Goal: Navigation & Orientation: Find specific page/section

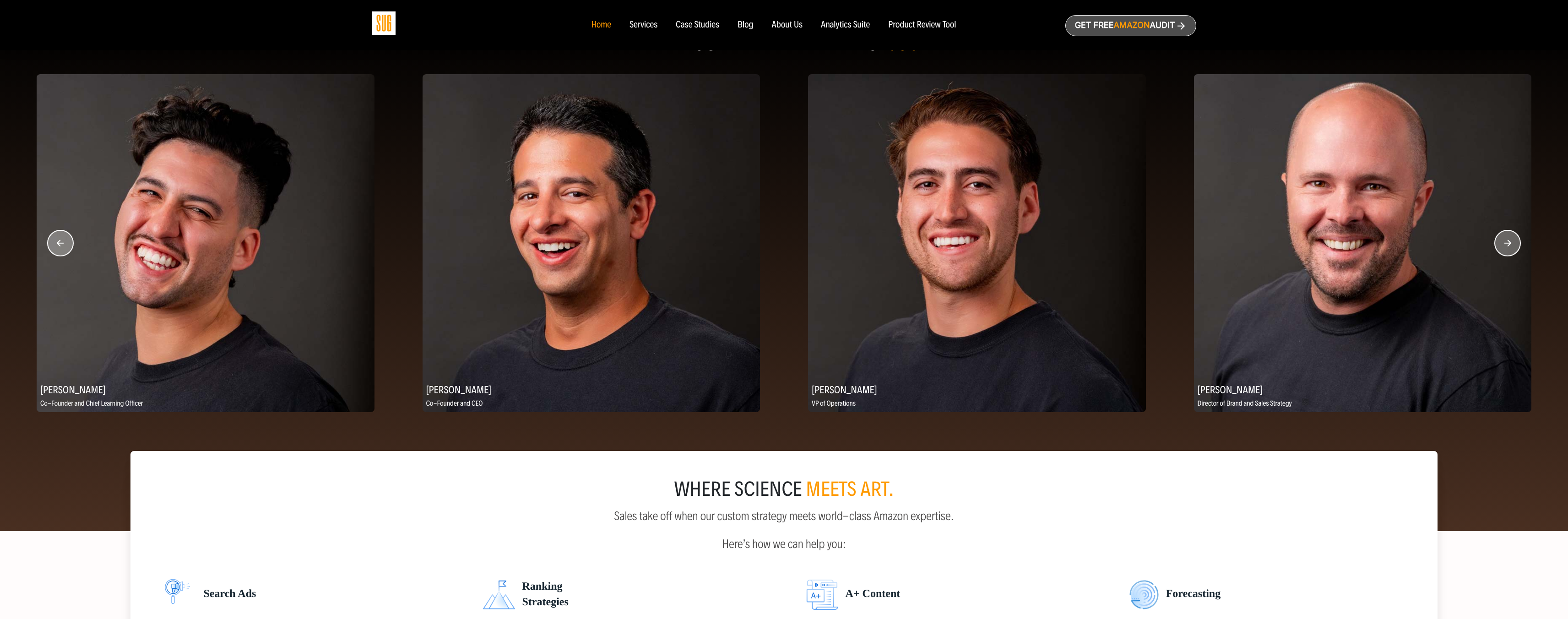
scroll to position [1150, 0]
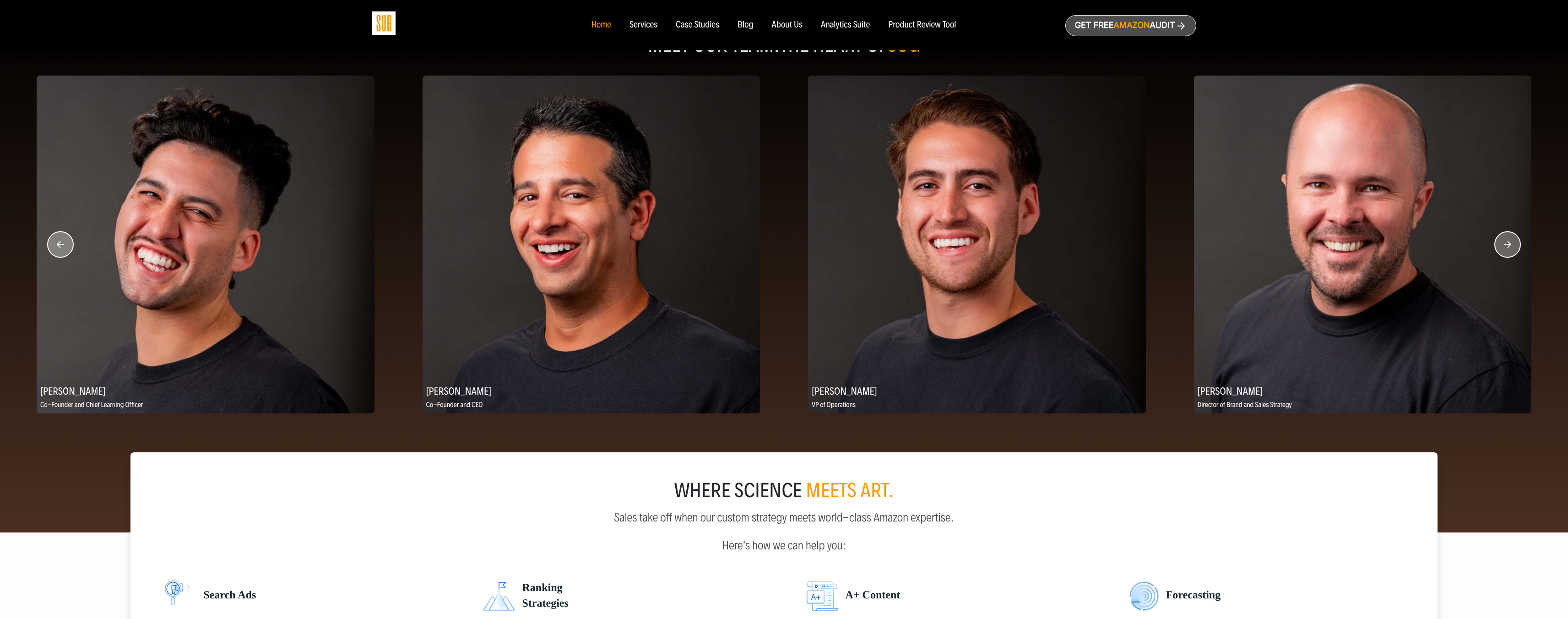
click at [1510, 248] on circle "button" at bounding box center [1508, 245] width 26 height 26
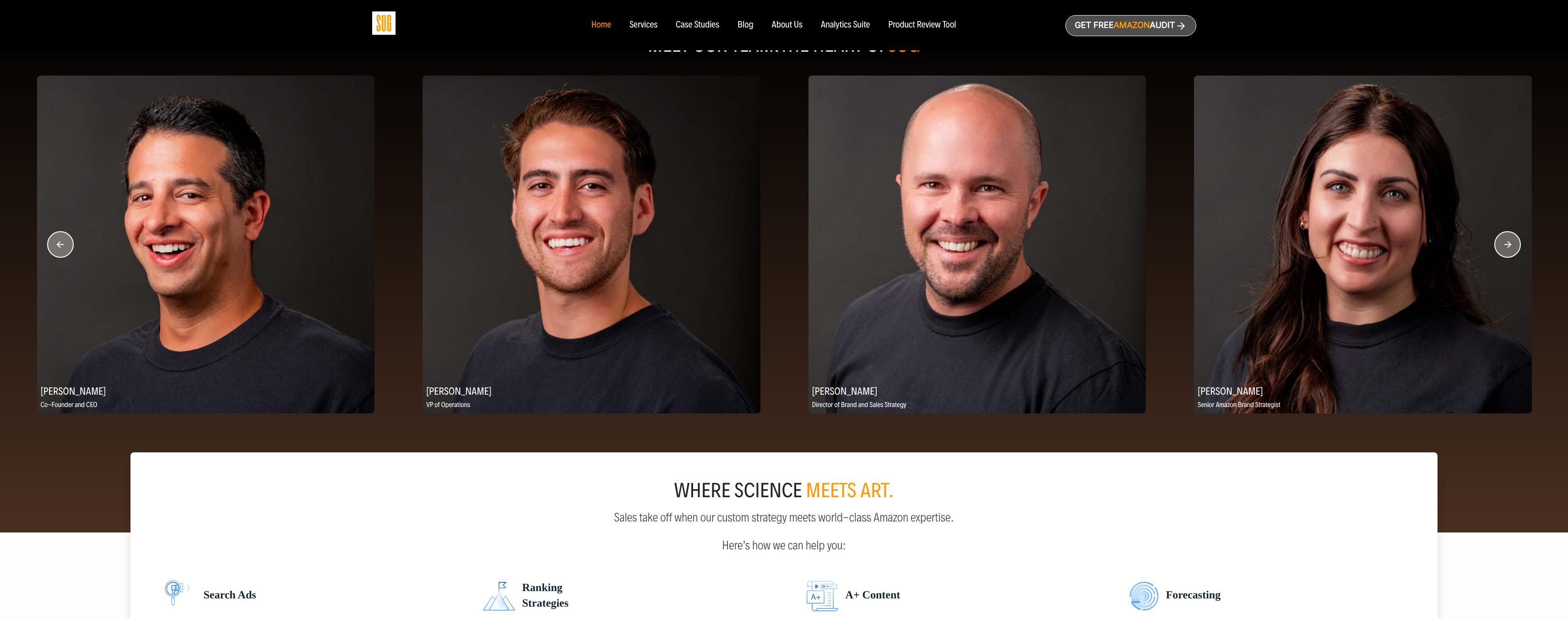
click at [1510, 248] on circle "button" at bounding box center [1508, 245] width 26 height 26
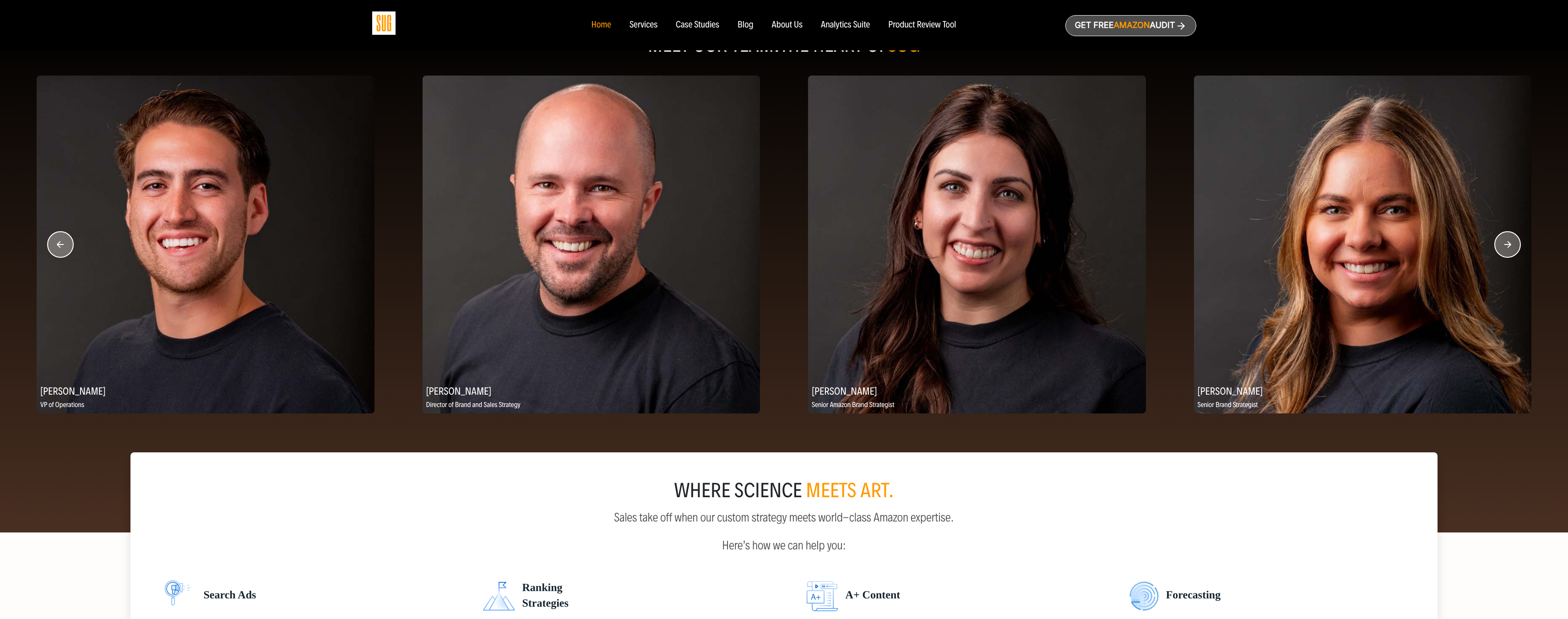
click at [1510, 248] on circle "button" at bounding box center [1508, 245] width 26 height 26
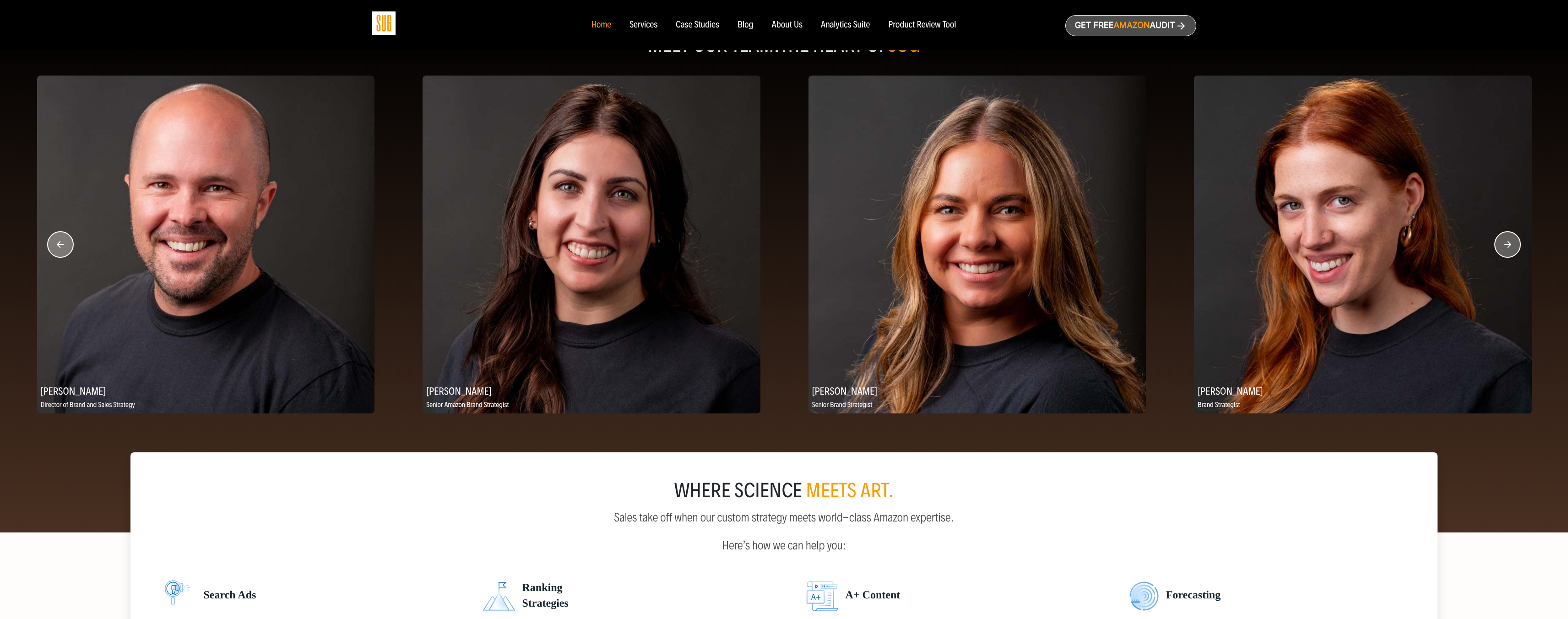
click at [1510, 248] on circle "button" at bounding box center [1508, 245] width 26 height 26
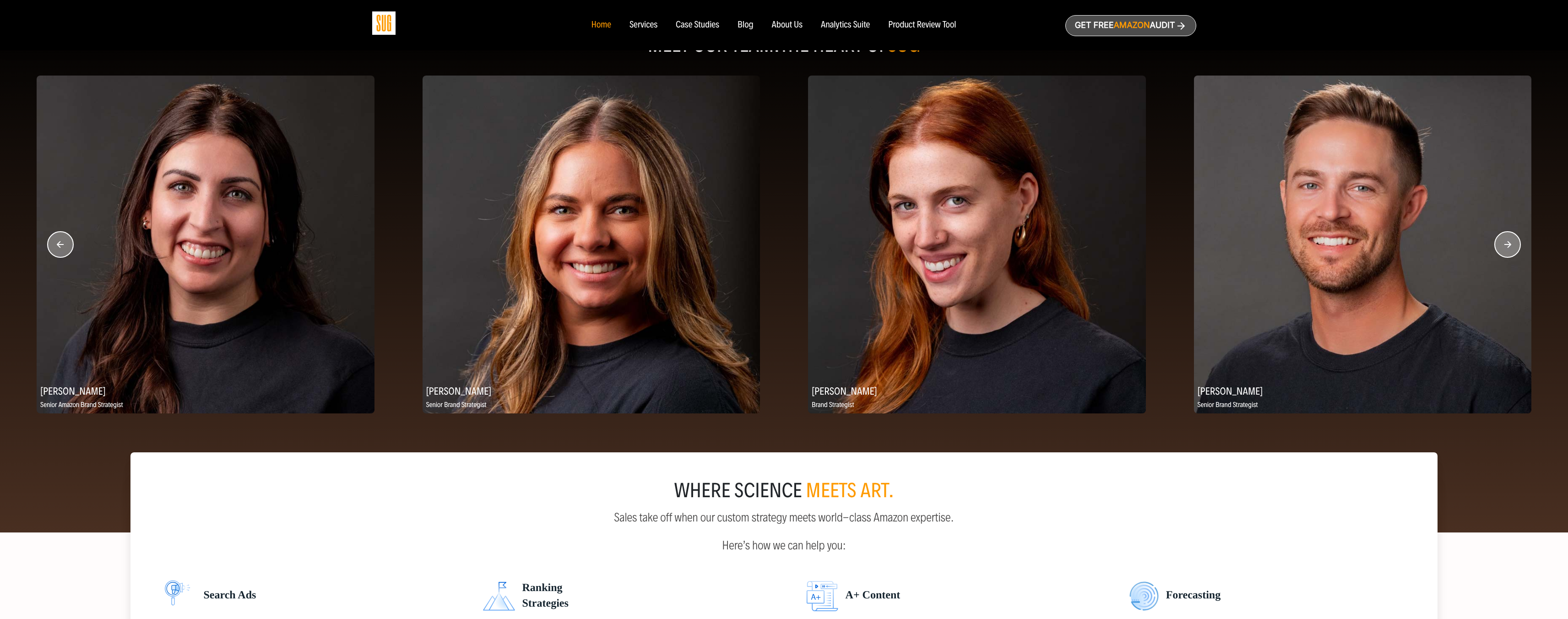
click at [1510, 248] on circle "button" at bounding box center [1508, 245] width 26 height 26
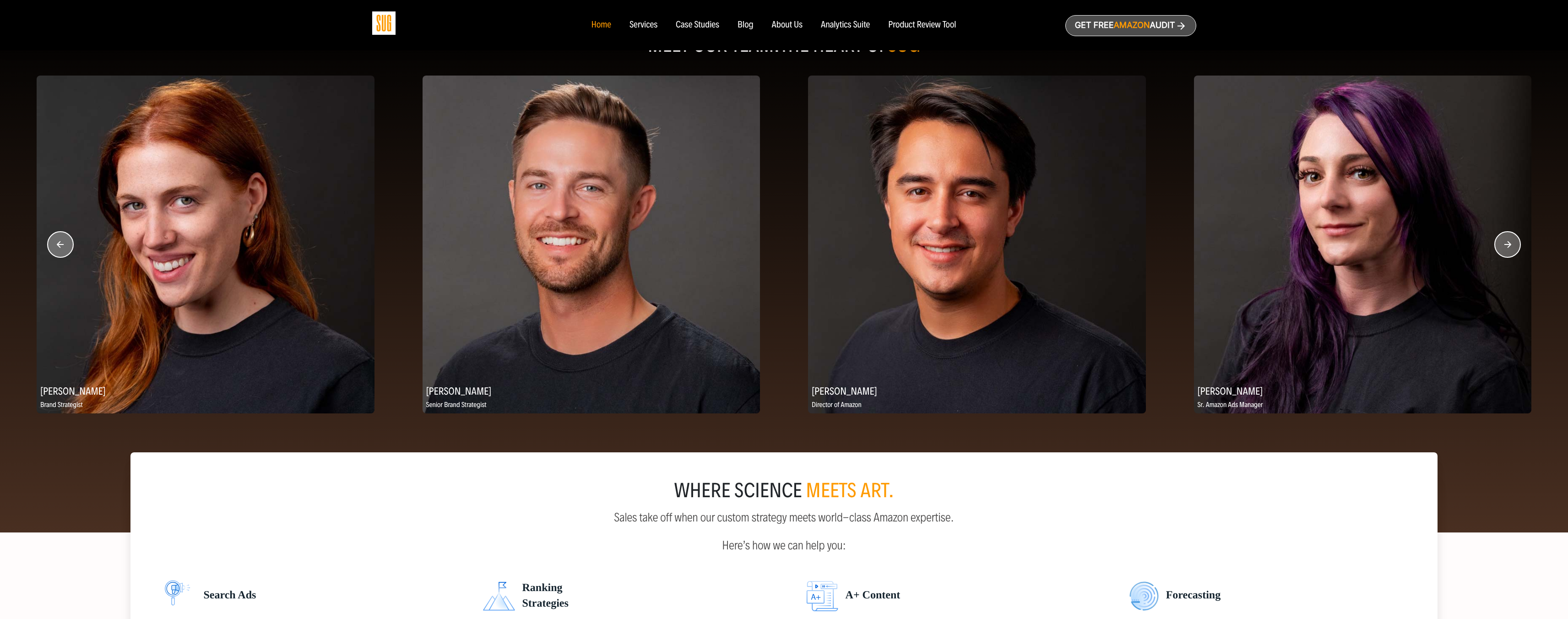
click at [1510, 248] on circle "button" at bounding box center [1508, 245] width 26 height 26
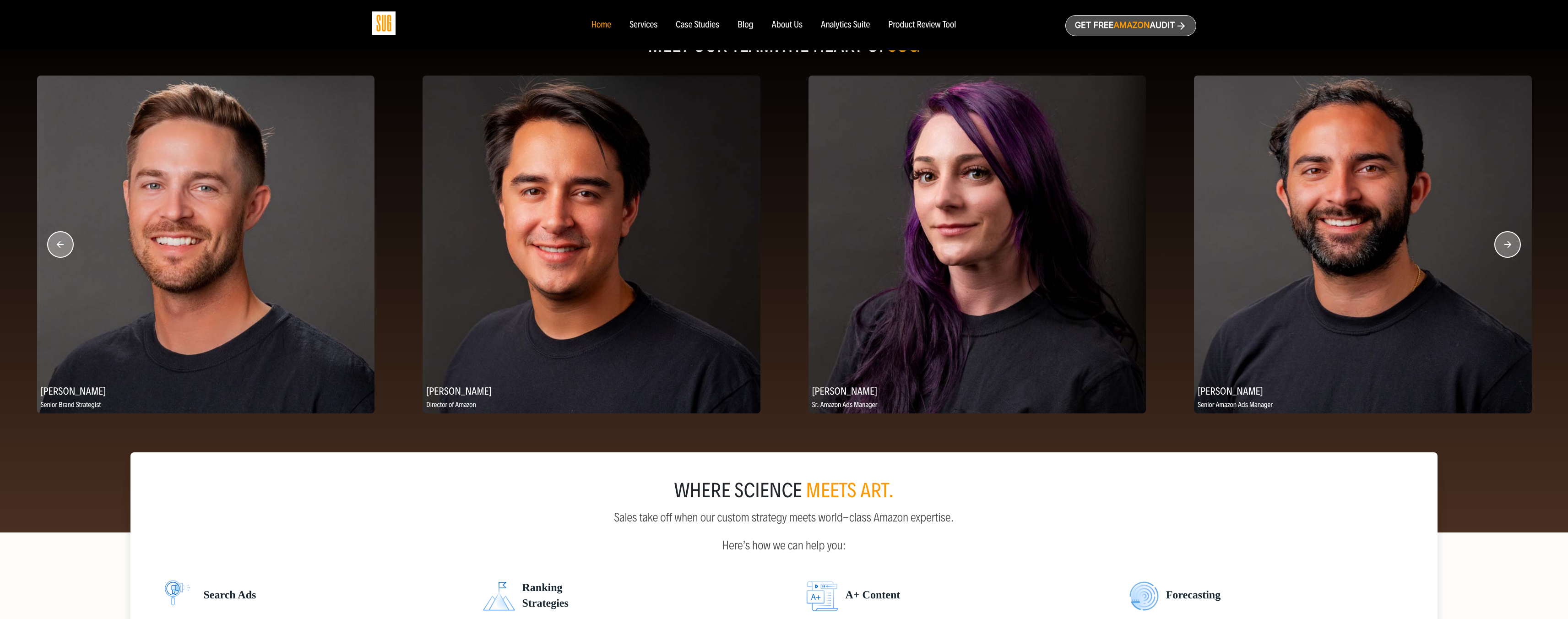
click at [1510, 248] on circle "button" at bounding box center [1508, 245] width 26 height 26
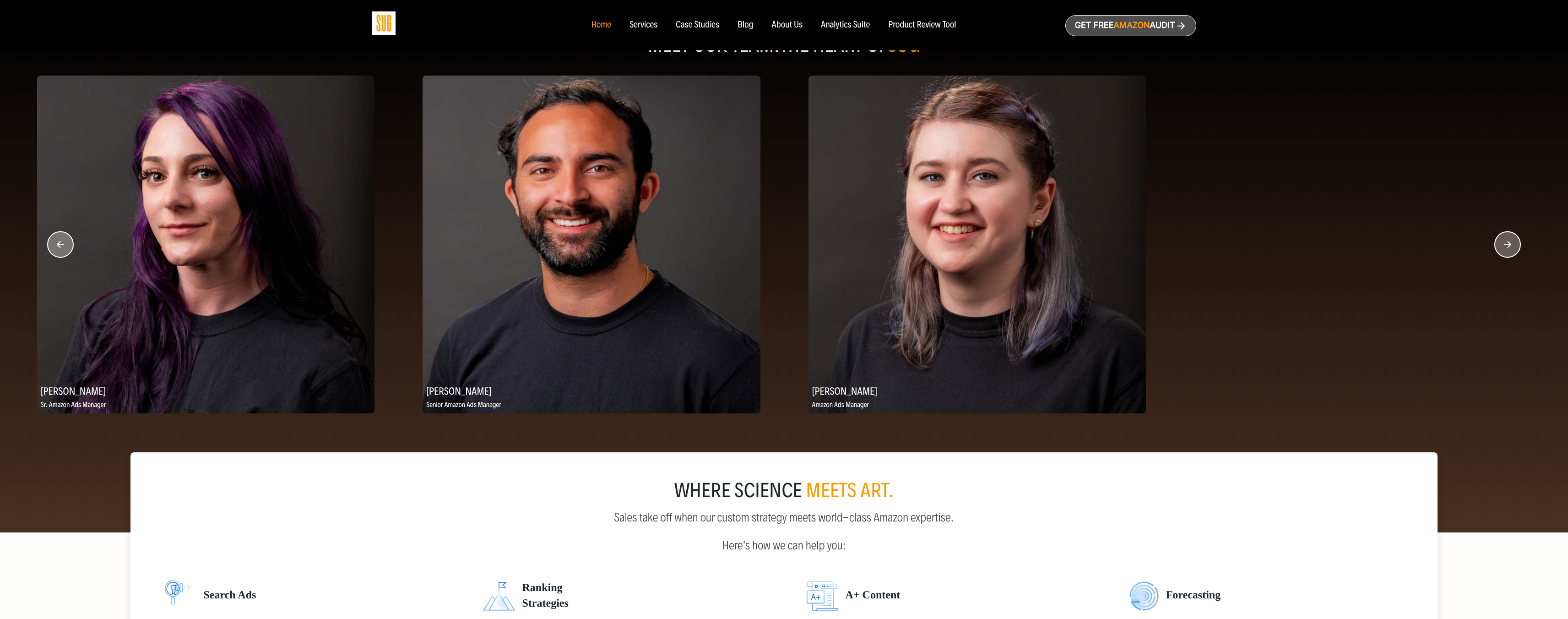
click at [1510, 248] on circle "button" at bounding box center [1508, 245] width 26 height 26
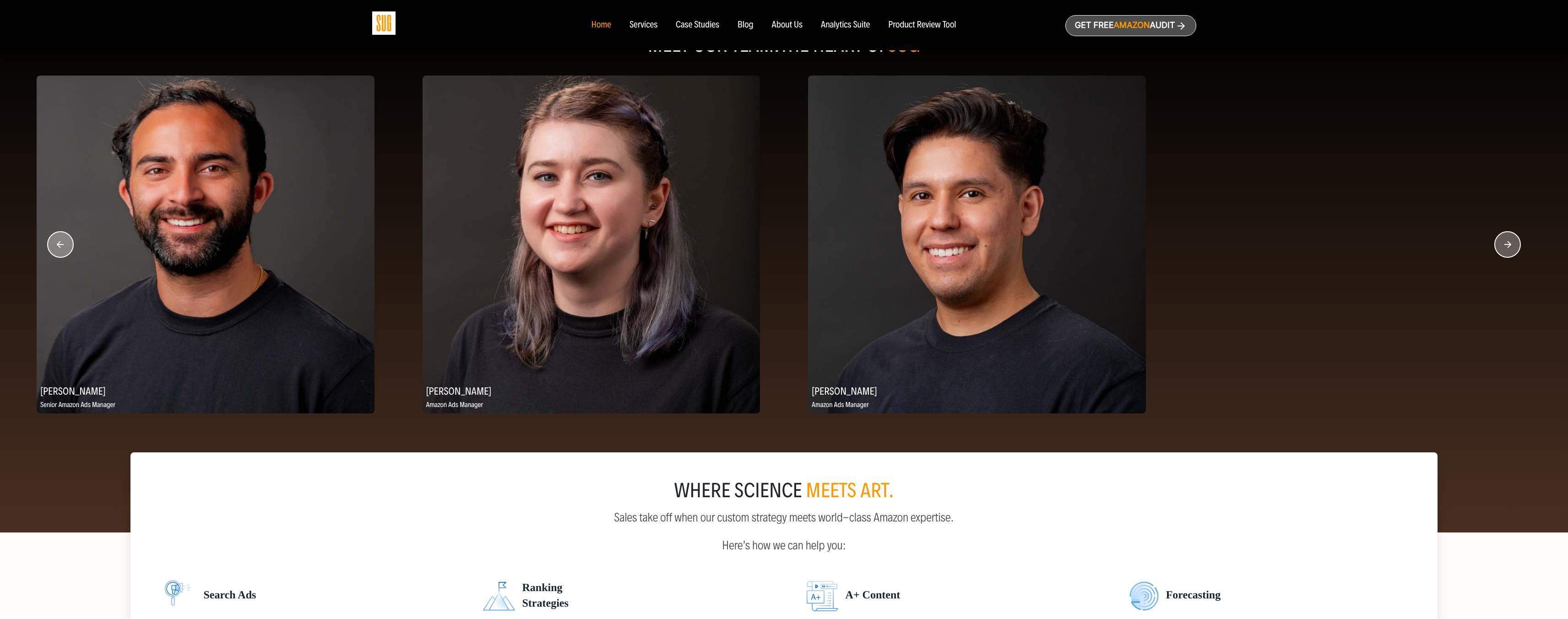
click at [1510, 248] on circle "button" at bounding box center [1508, 245] width 26 height 26
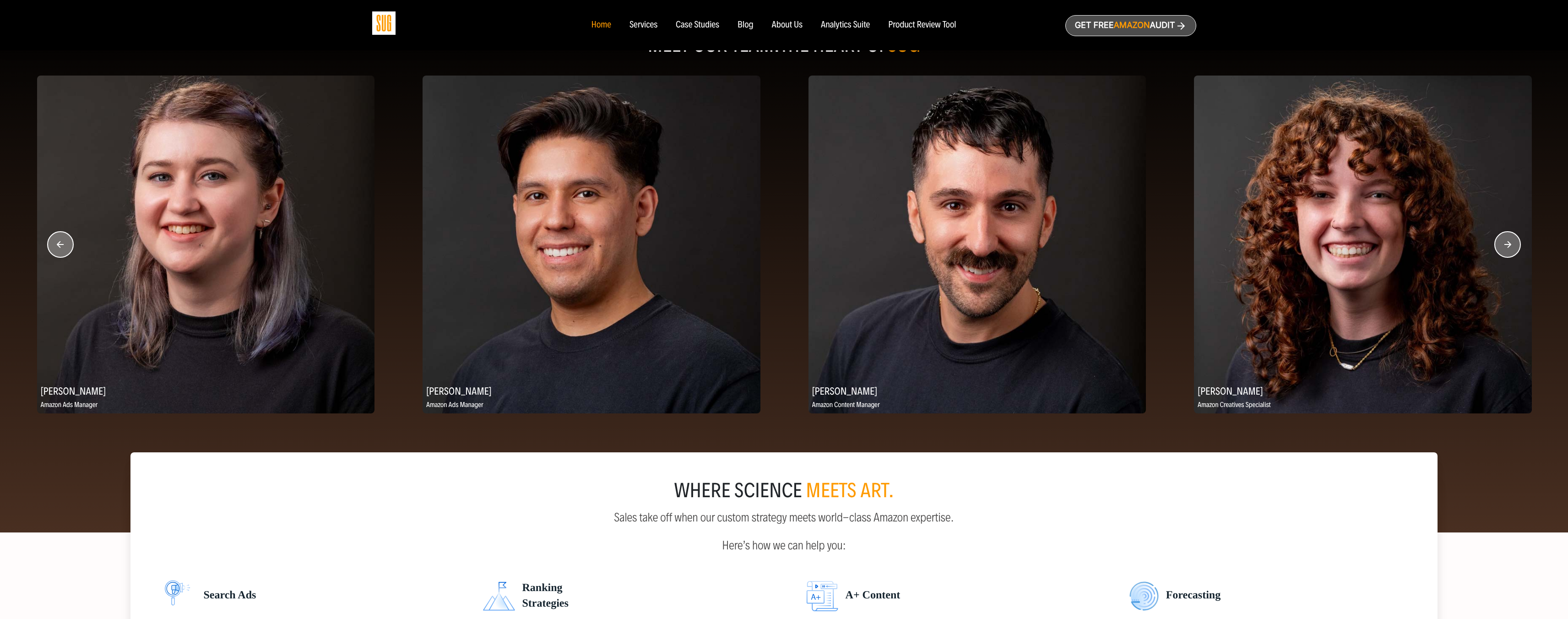
click at [1510, 248] on circle "button" at bounding box center [1508, 245] width 26 height 26
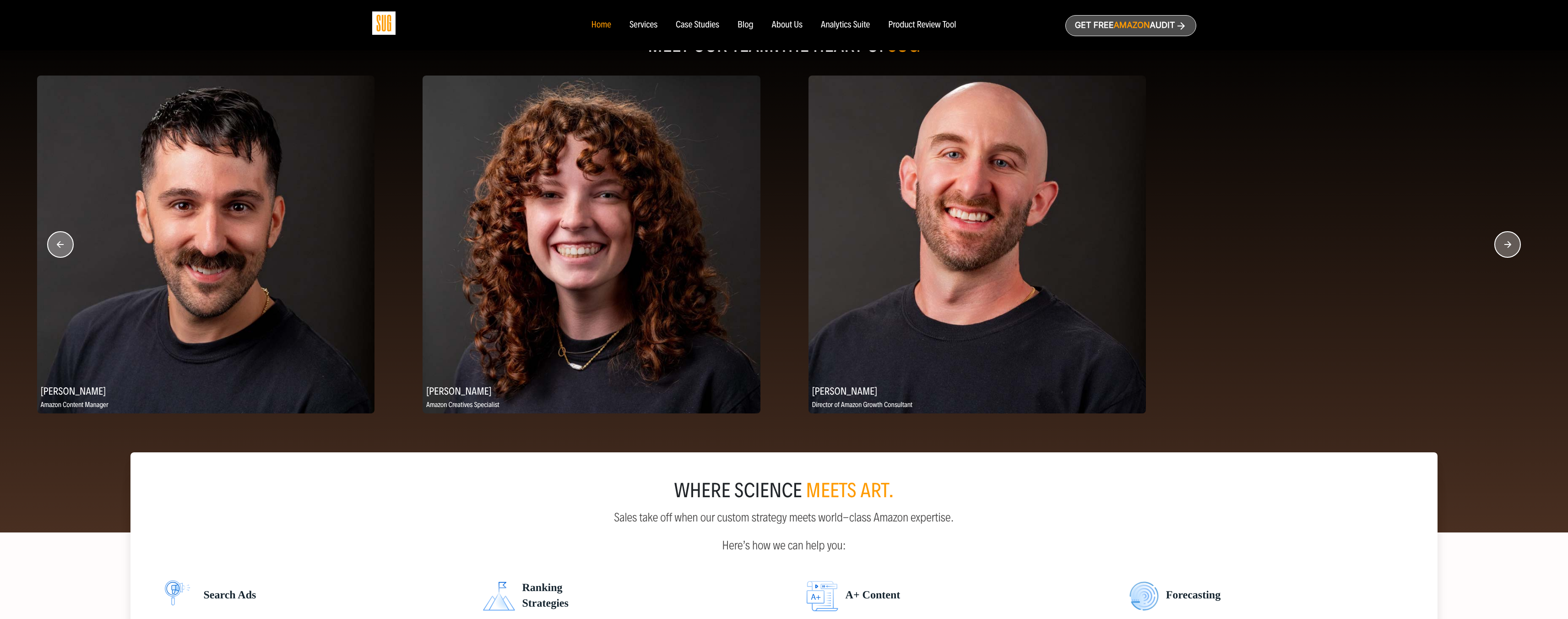
click at [1510, 248] on circle "button" at bounding box center [1508, 245] width 26 height 26
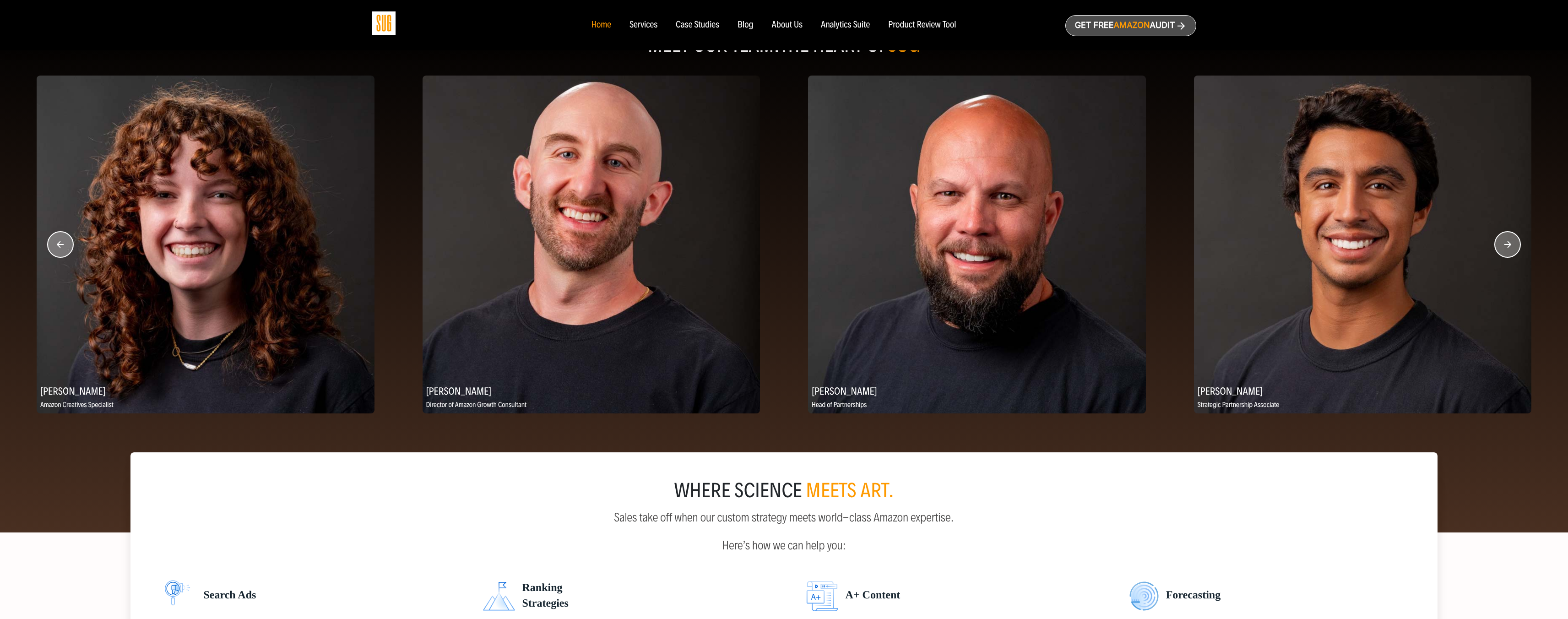
click at [1510, 248] on circle "button" at bounding box center [1508, 245] width 26 height 26
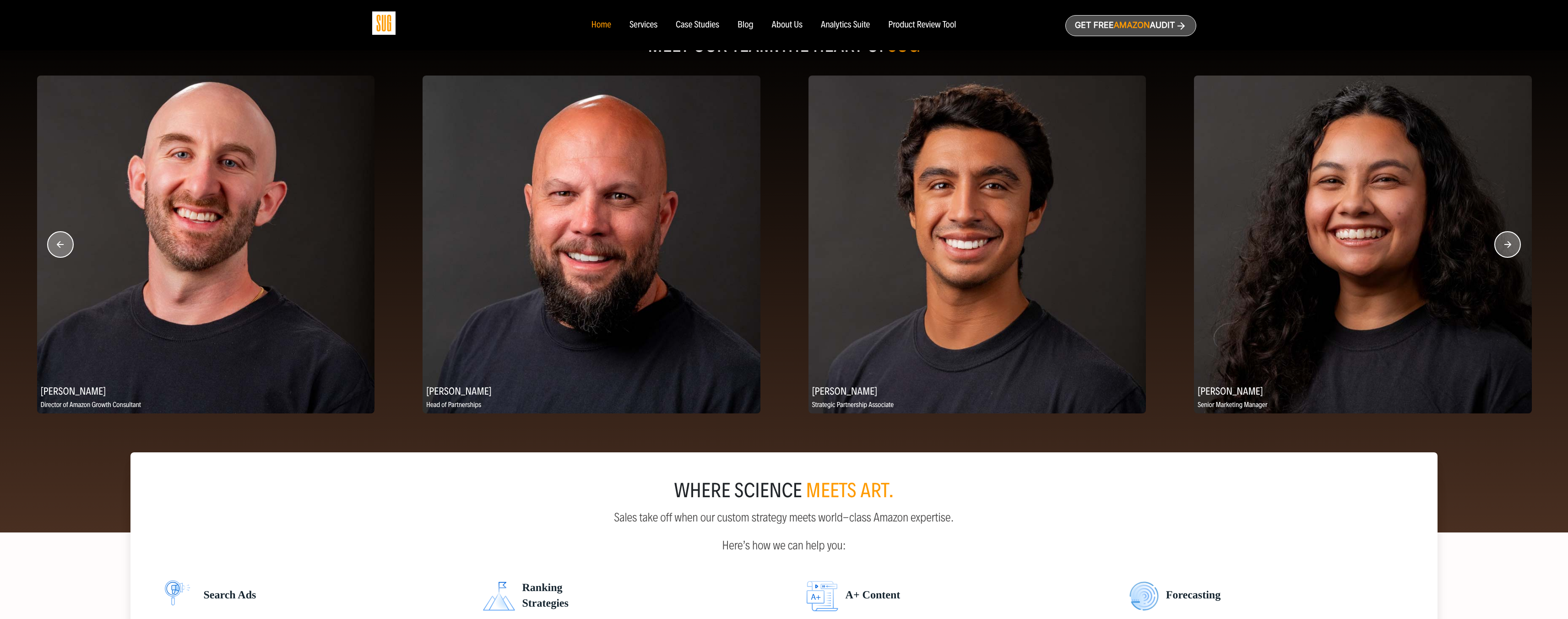
click at [1510, 248] on circle "button" at bounding box center [1508, 245] width 26 height 26
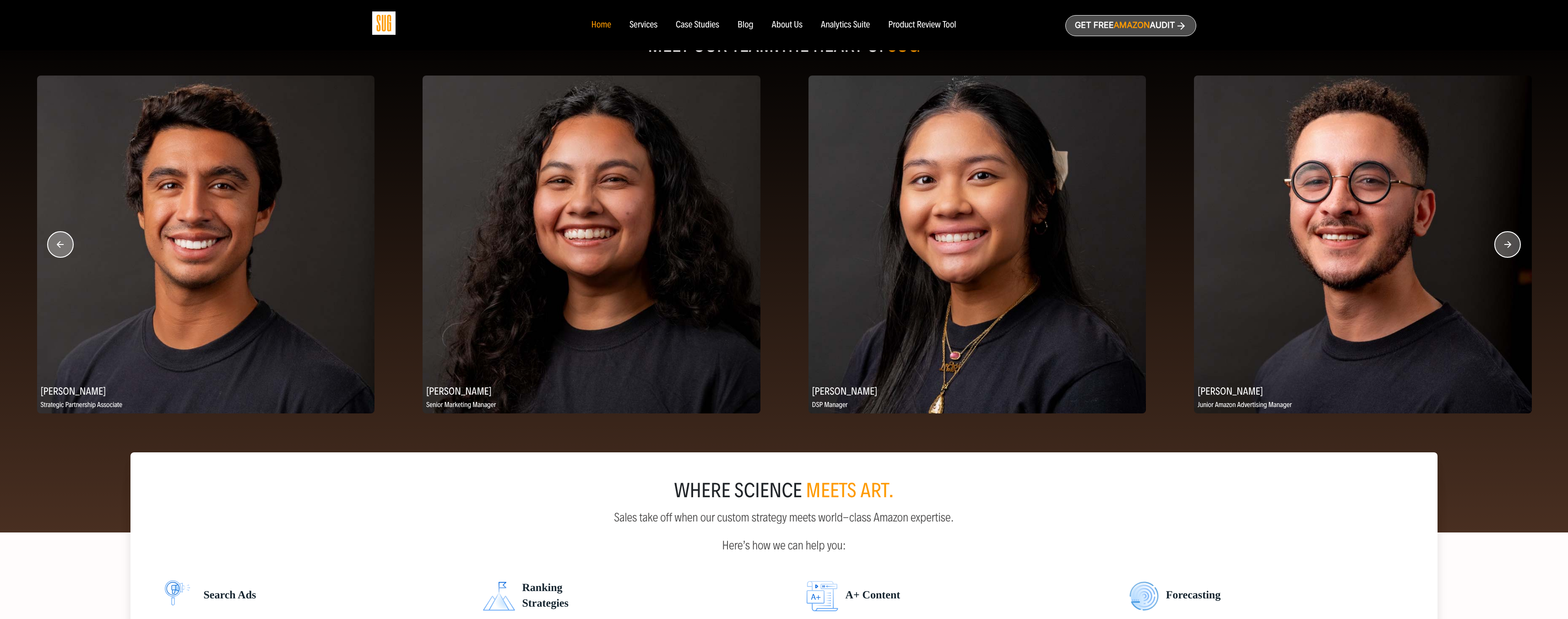
click at [1510, 248] on circle "button" at bounding box center [1508, 245] width 26 height 26
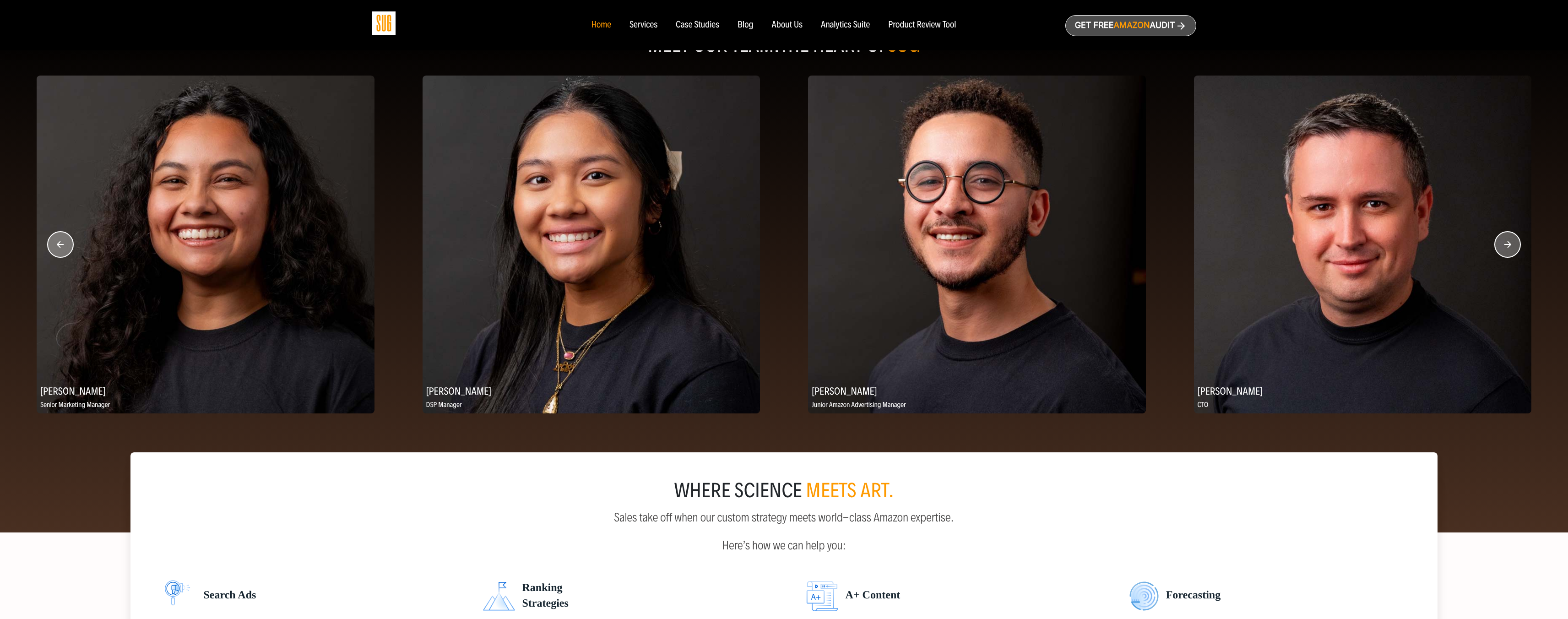
click at [1510, 248] on circle "button" at bounding box center [1508, 245] width 26 height 26
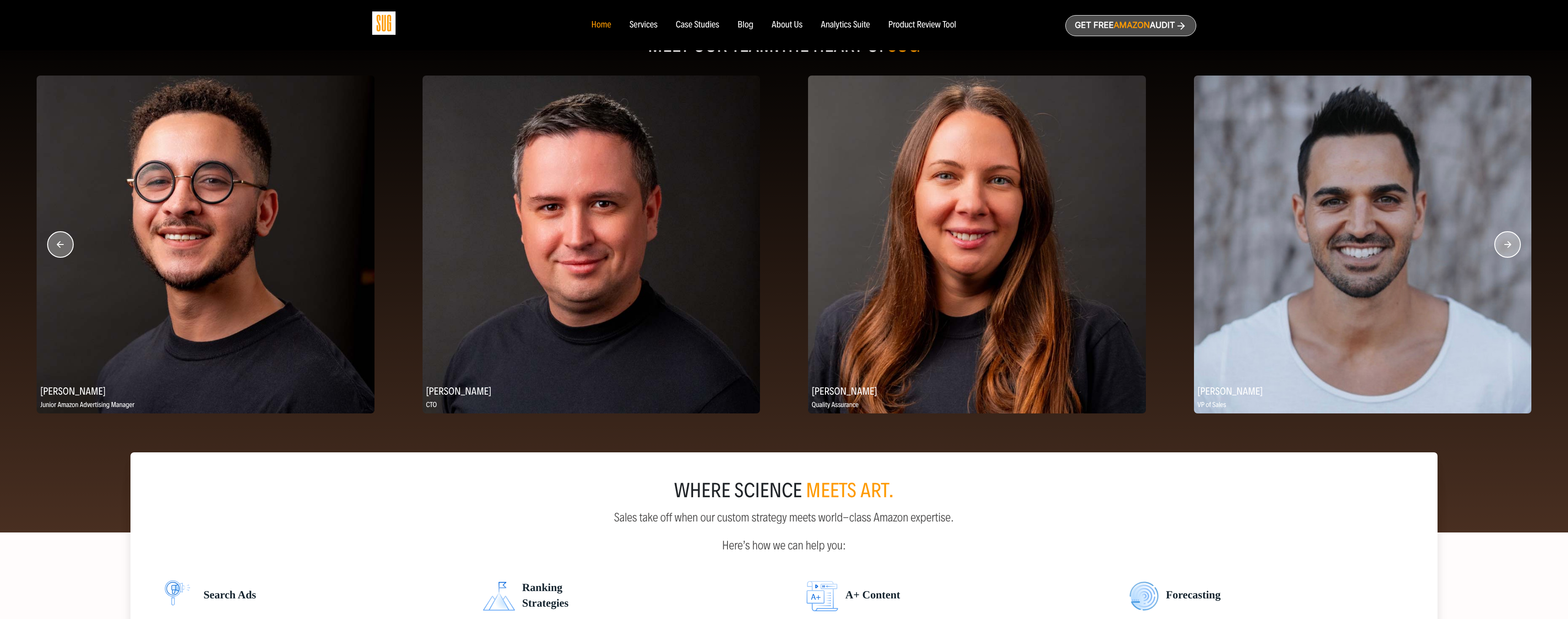
click at [1510, 248] on circle "button" at bounding box center [1508, 245] width 26 height 26
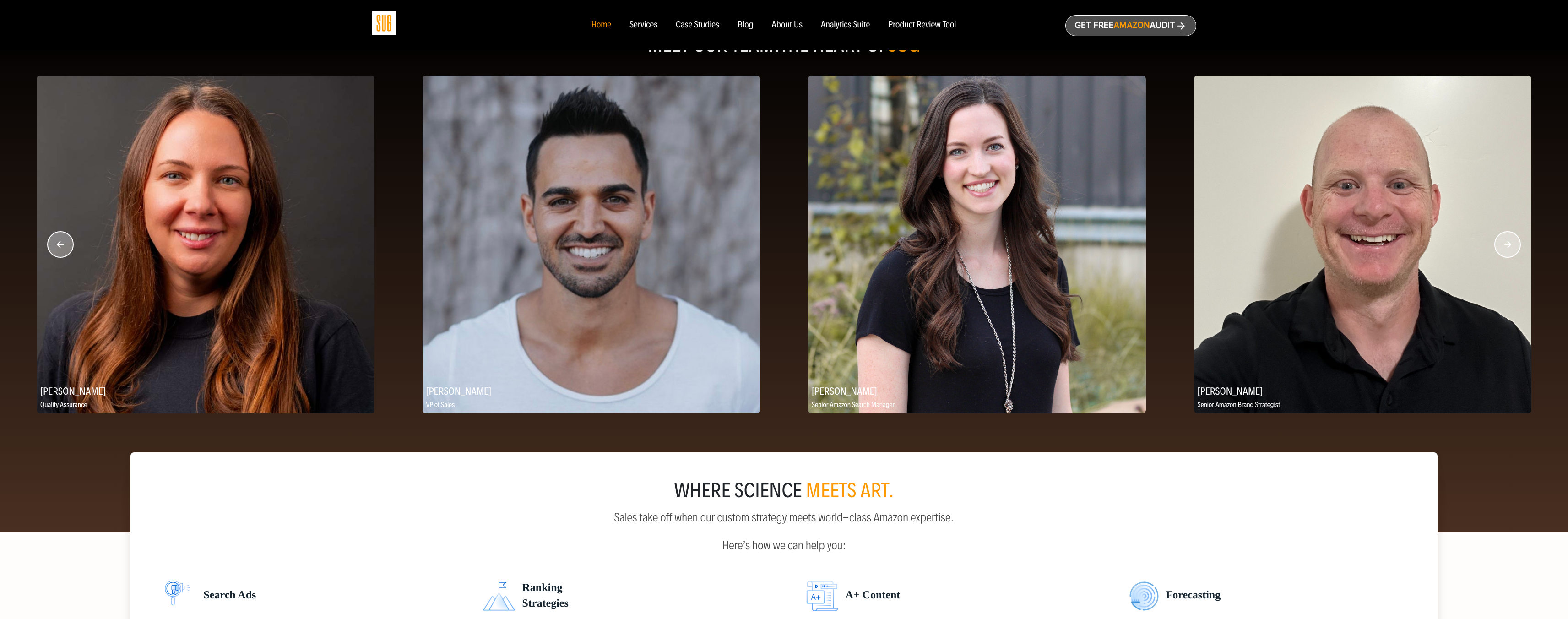
click at [1510, 248] on circle "button" at bounding box center [1508, 245] width 26 height 26
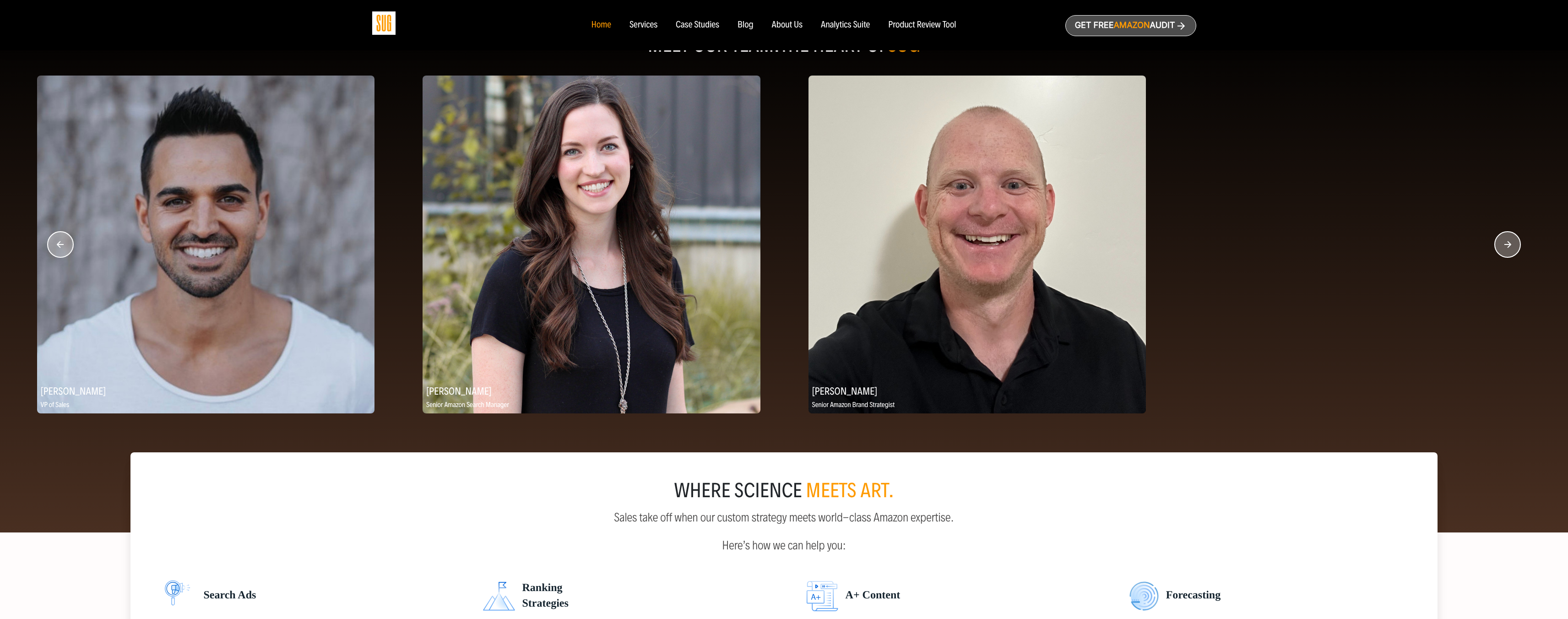
click at [1510, 248] on circle "button" at bounding box center [1508, 245] width 26 height 26
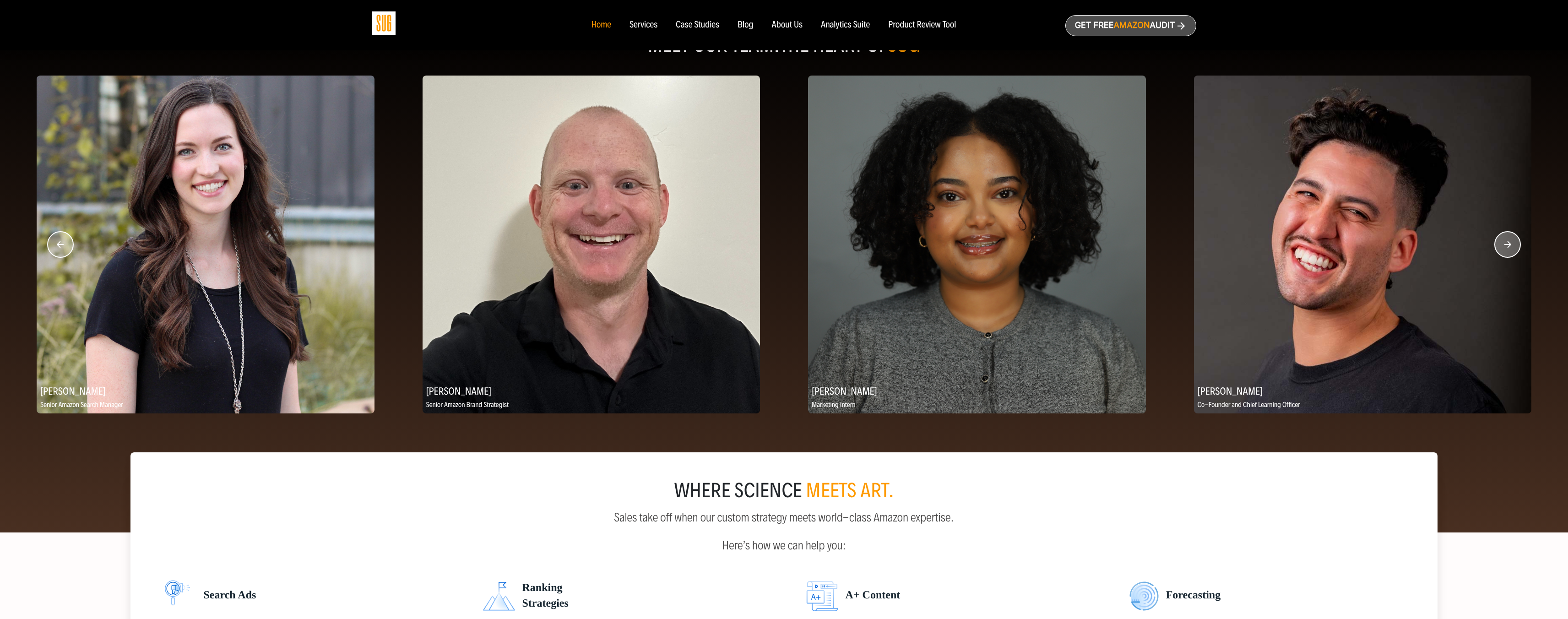
click at [67, 237] on circle "button" at bounding box center [60, 245] width 26 height 26
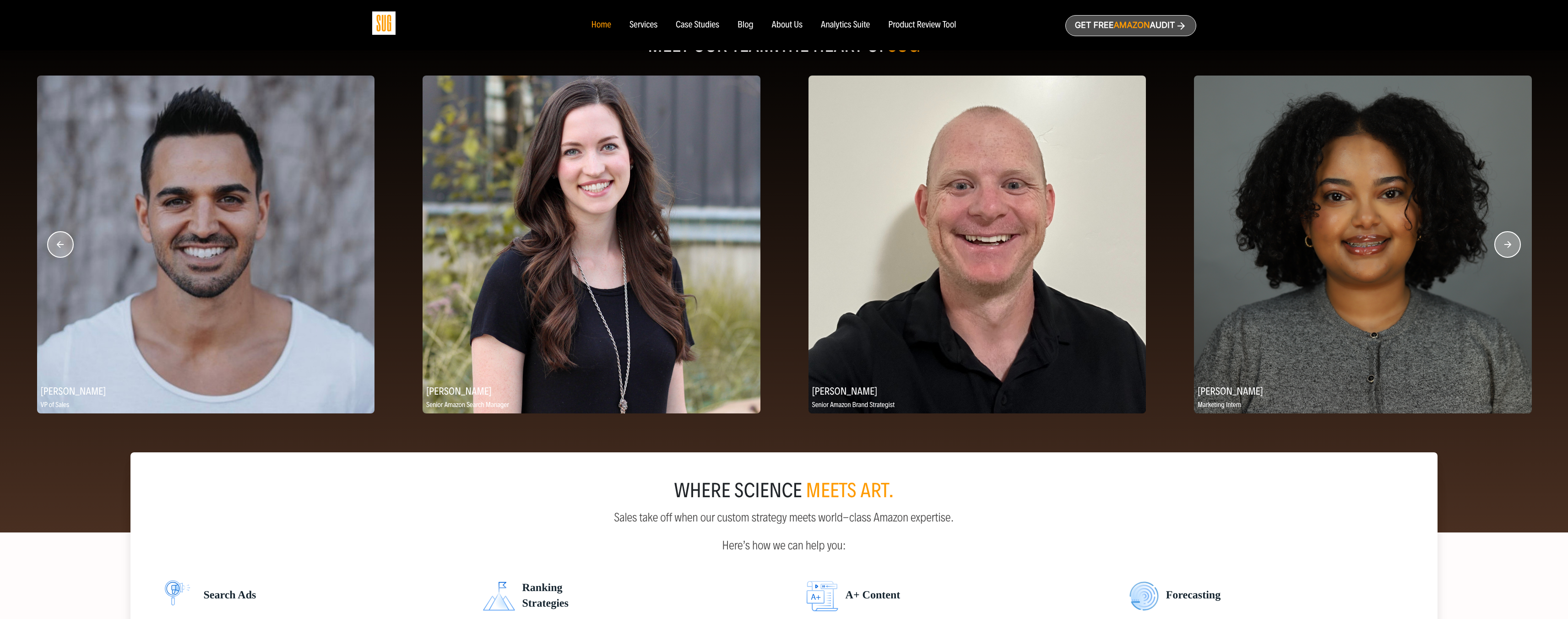
click at [67, 237] on circle "button" at bounding box center [60, 245] width 26 height 26
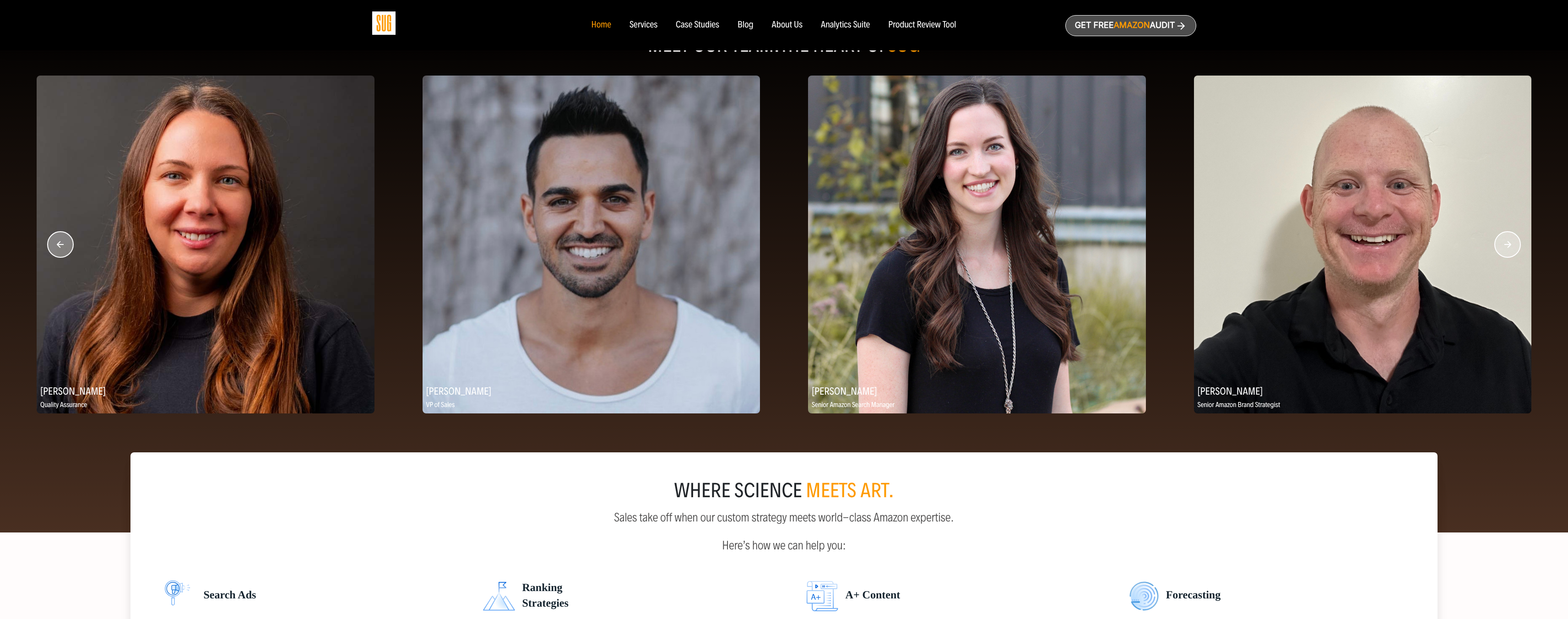
click at [67, 237] on circle "button" at bounding box center [60, 245] width 26 height 26
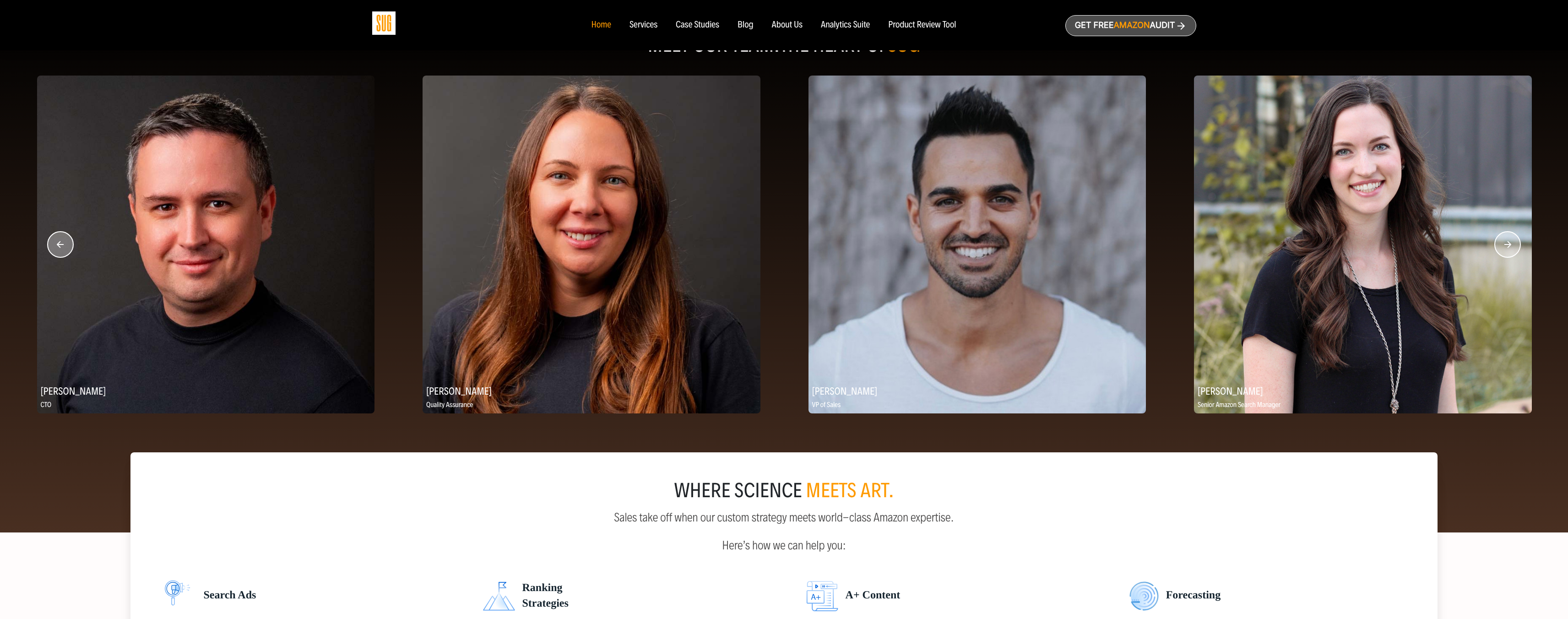
click at [67, 237] on circle "button" at bounding box center [60, 245] width 26 height 26
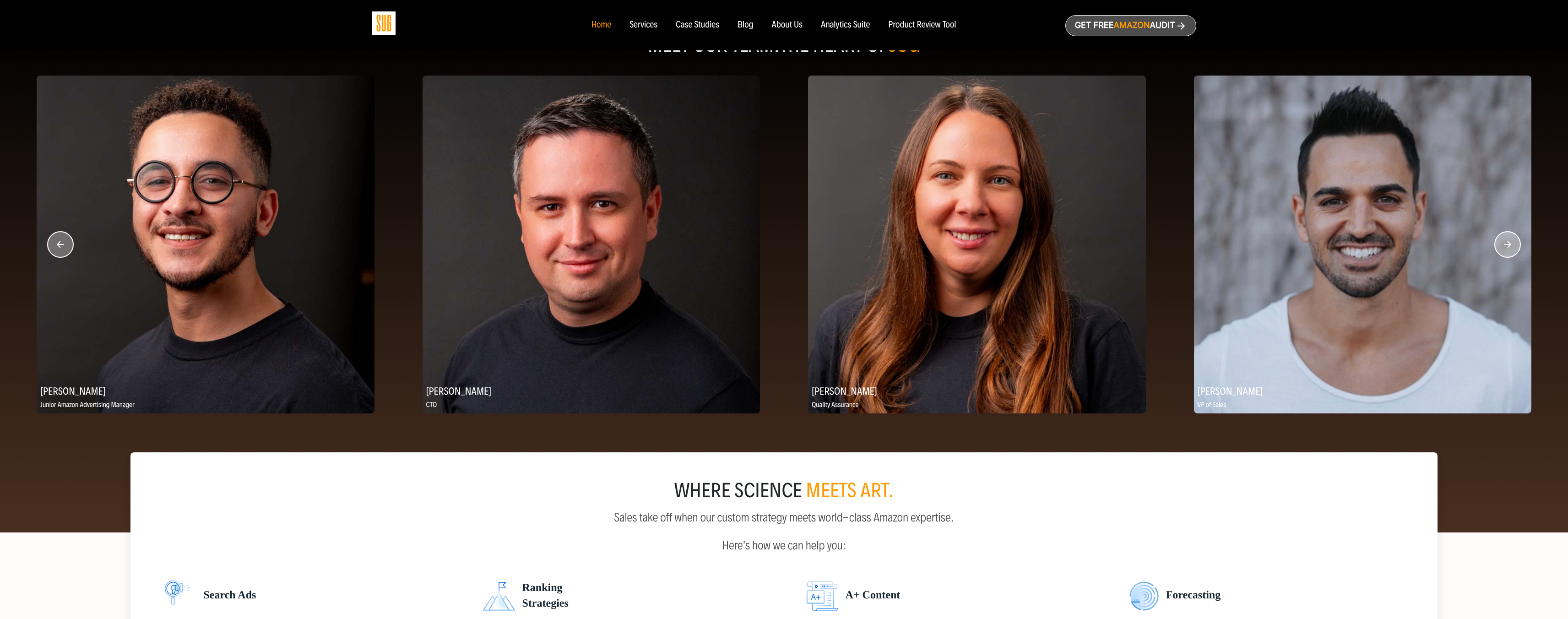
click at [504, 309] on img at bounding box center [591, 244] width 338 height 338
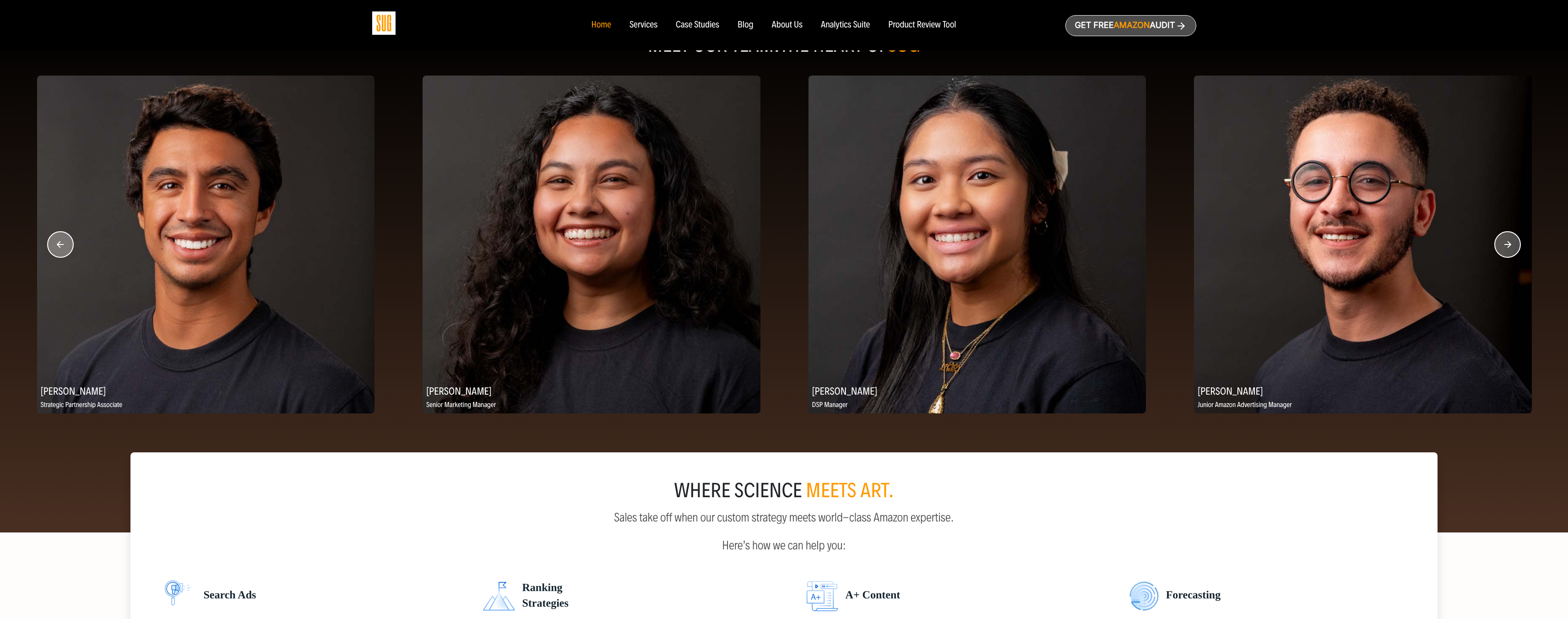
click at [1520, 244] on circle "button" at bounding box center [1508, 245] width 26 height 26
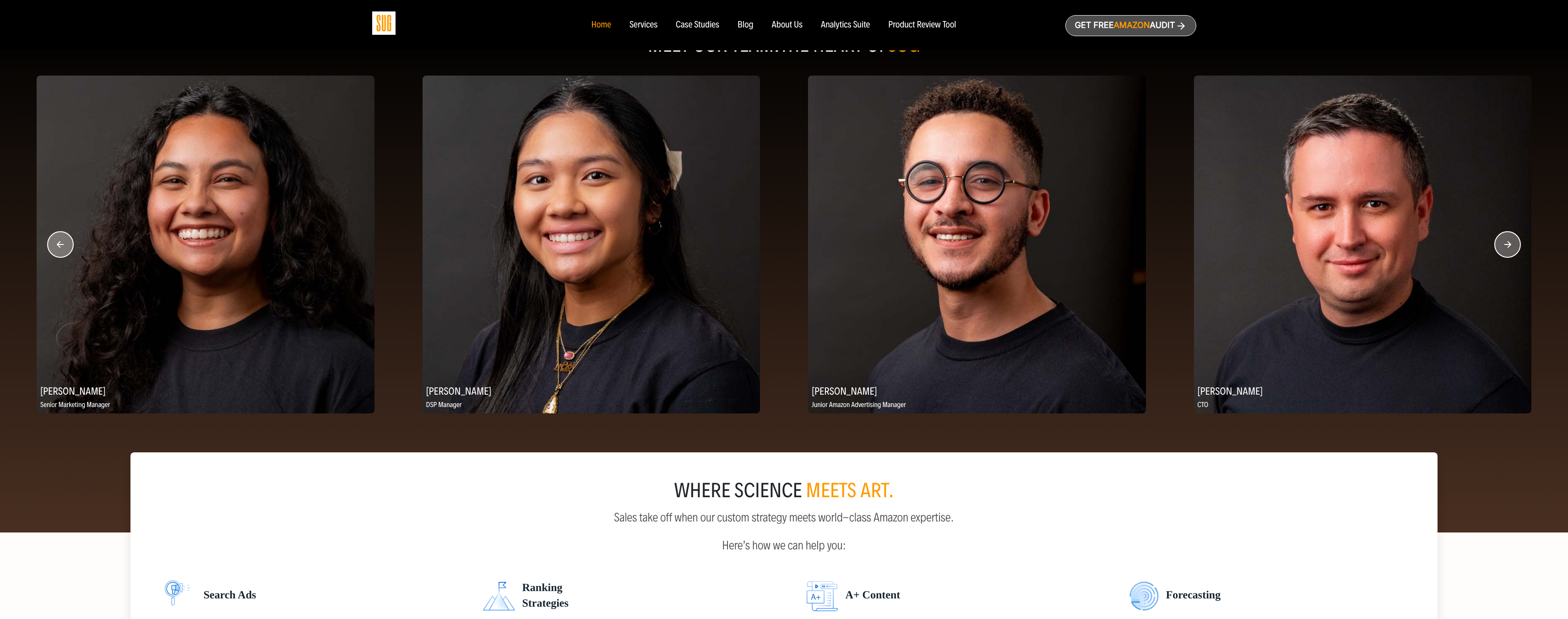
click at [1284, 288] on img at bounding box center [1363, 244] width 338 height 338
click at [1343, 299] on img at bounding box center [1363, 244] width 338 height 338
click at [1346, 248] on img at bounding box center [1363, 244] width 338 height 338
click at [1349, 236] on img at bounding box center [1363, 244] width 338 height 338
click at [1349, 236] on img at bounding box center [1363, 244] width 338 height 338
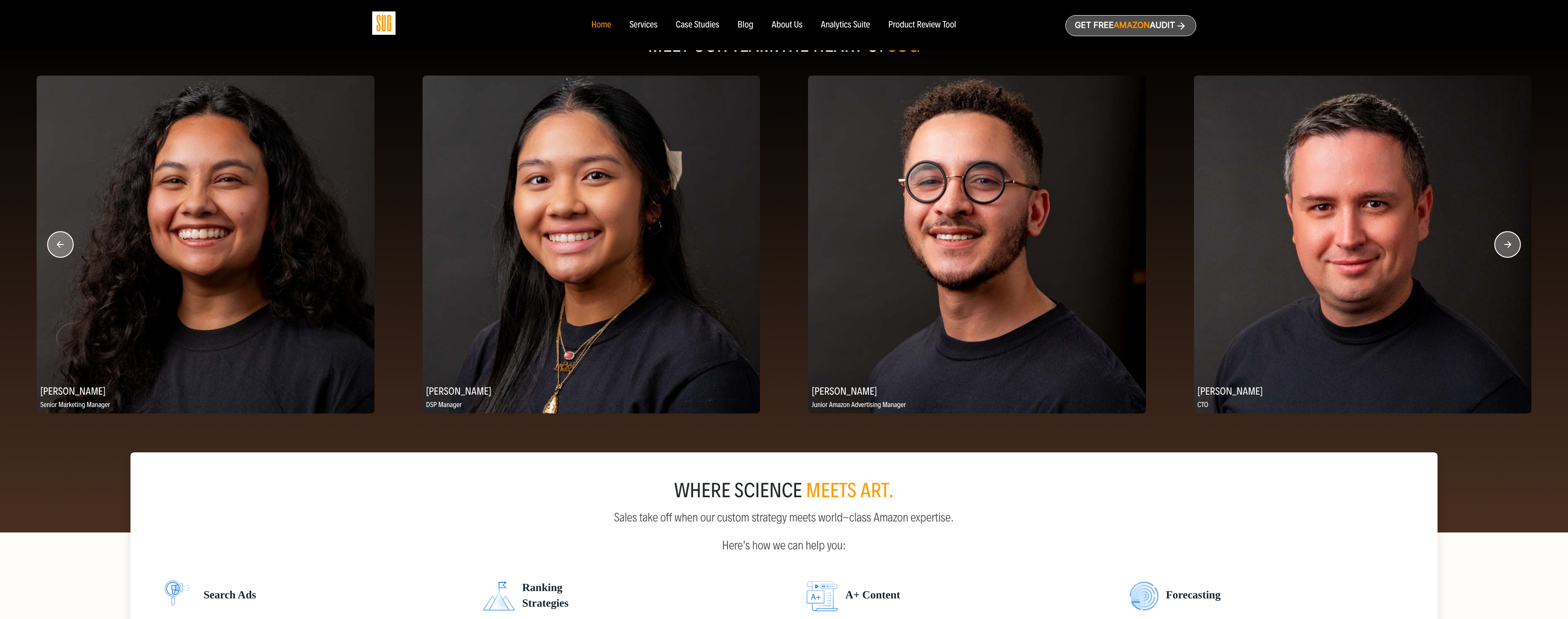
click at [1350, 234] on img at bounding box center [1363, 244] width 338 height 338
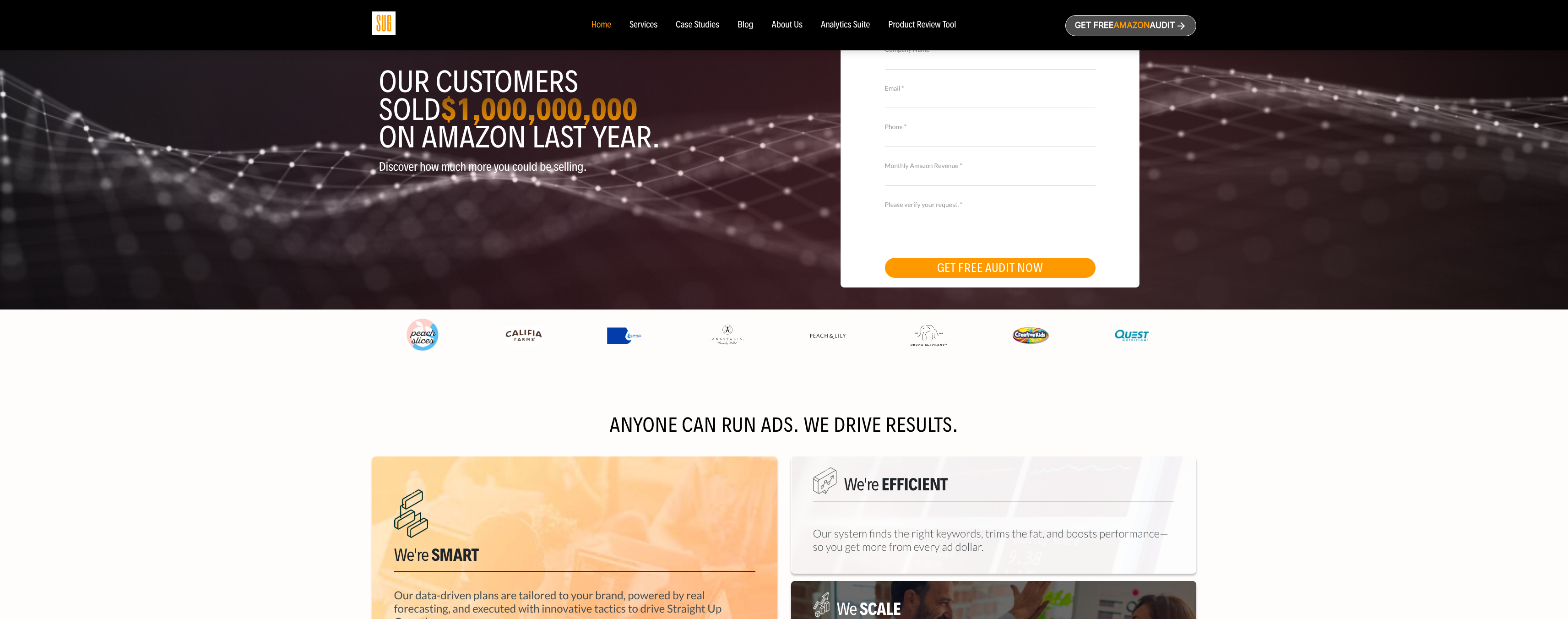
scroll to position [0, 0]
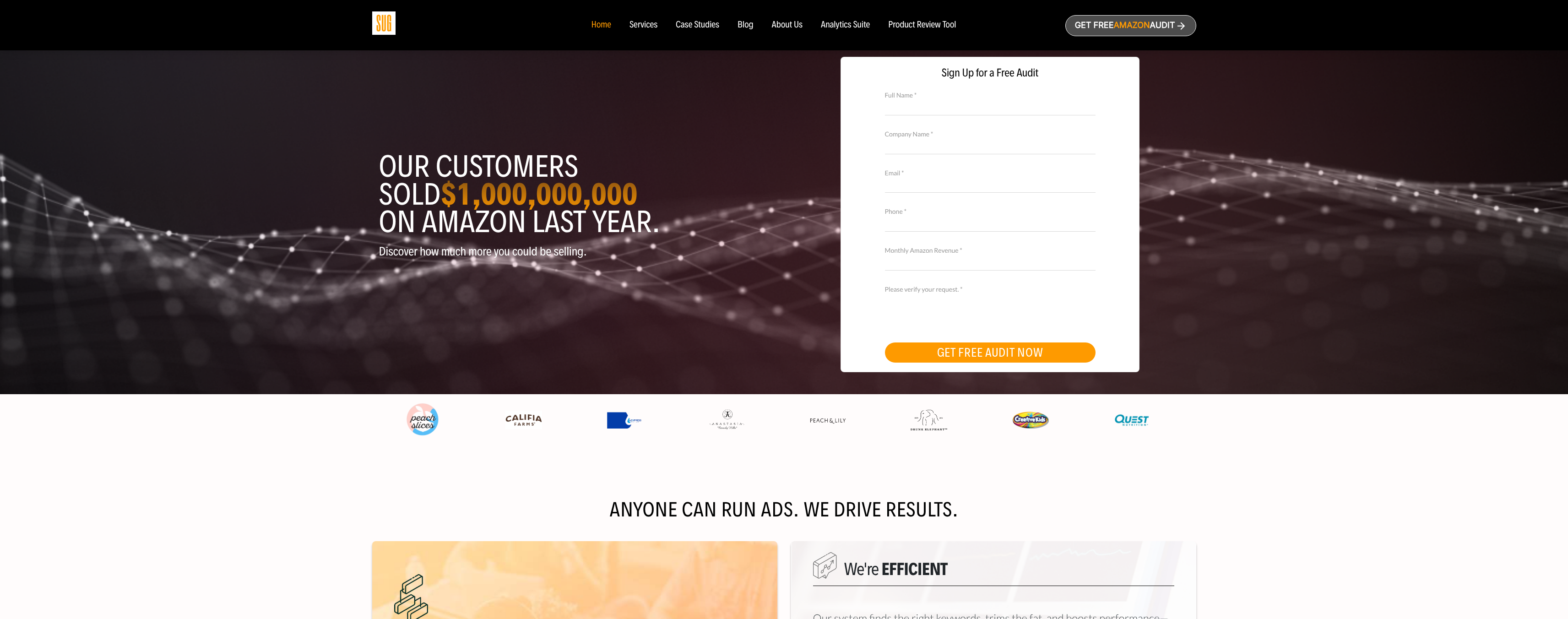
click at [783, 25] on div "About Us" at bounding box center [787, 25] width 31 height 10
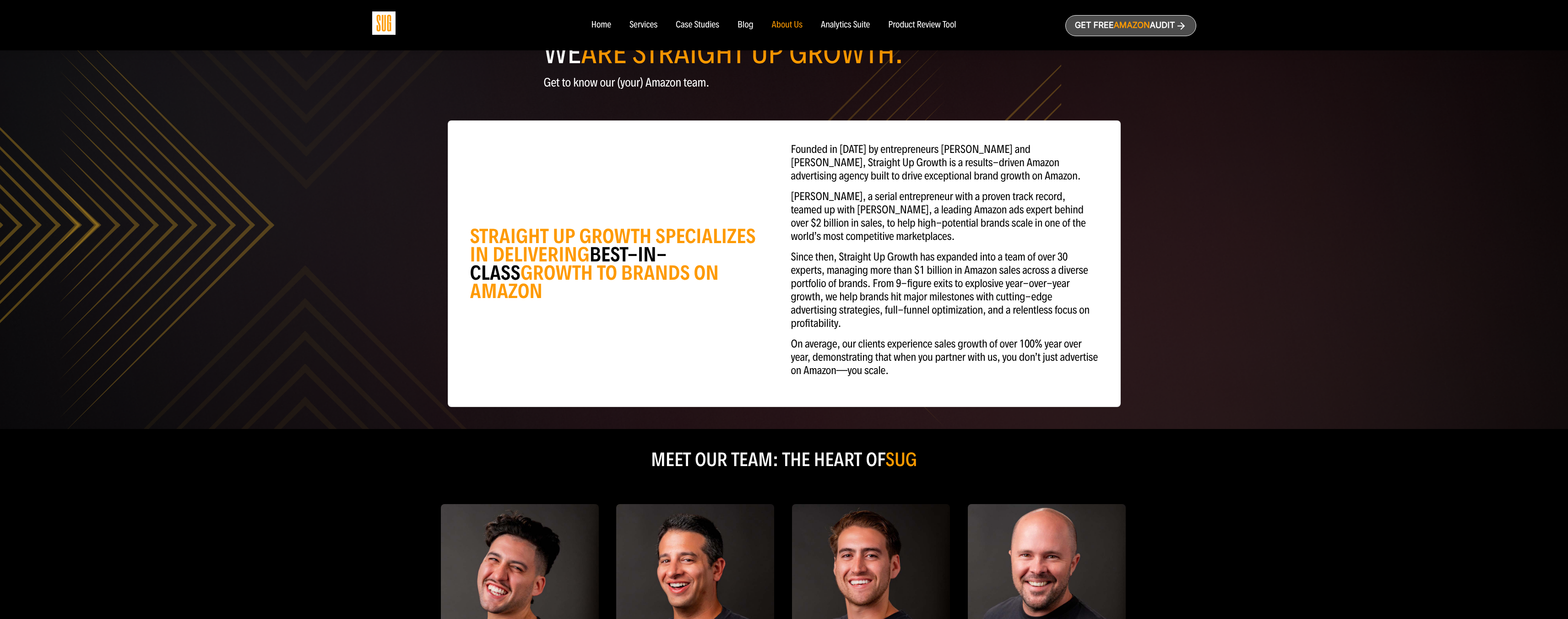
scroll to position [52, 0]
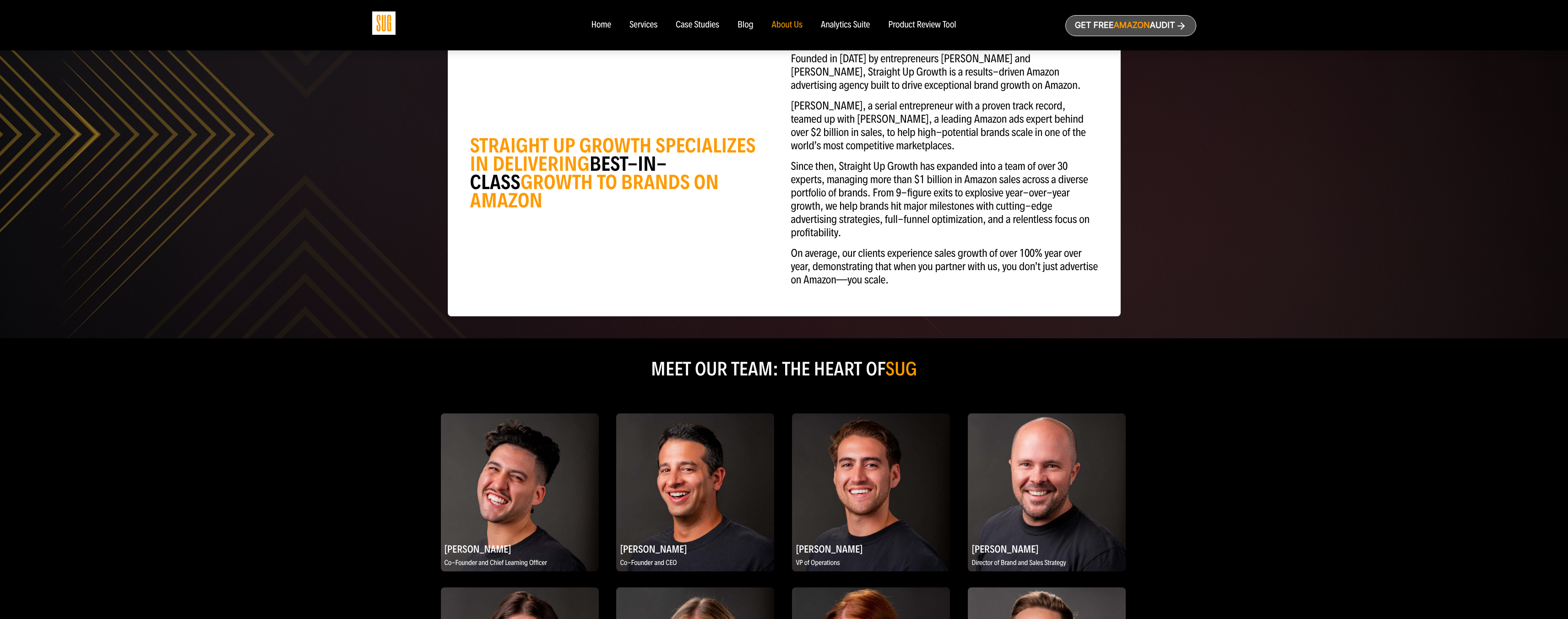
scroll to position [0, 0]
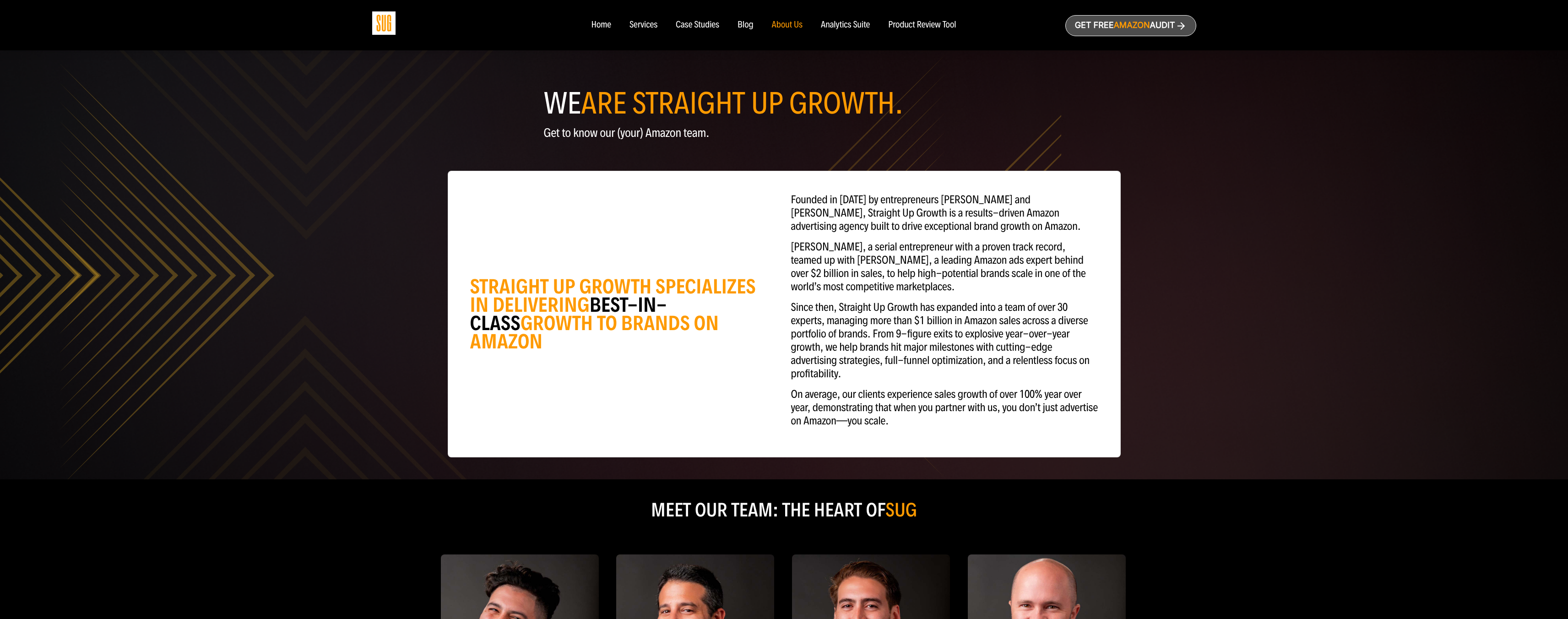
click at [587, 30] on ul "Home Services Case Studies" at bounding box center [774, 25] width 383 height 10
click at [589, 27] on ul "Home Services Case Studies" at bounding box center [774, 25] width 383 height 10
click at [591, 25] on div "Home" at bounding box center [601, 25] width 19 height 10
